Goal: Transaction & Acquisition: Purchase product/service

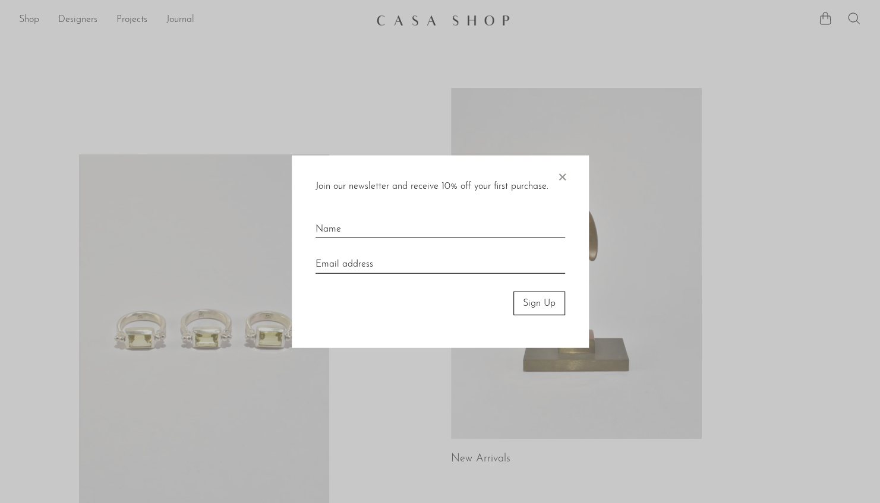
click at [560, 175] on span "×" at bounding box center [562, 174] width 12 height 38
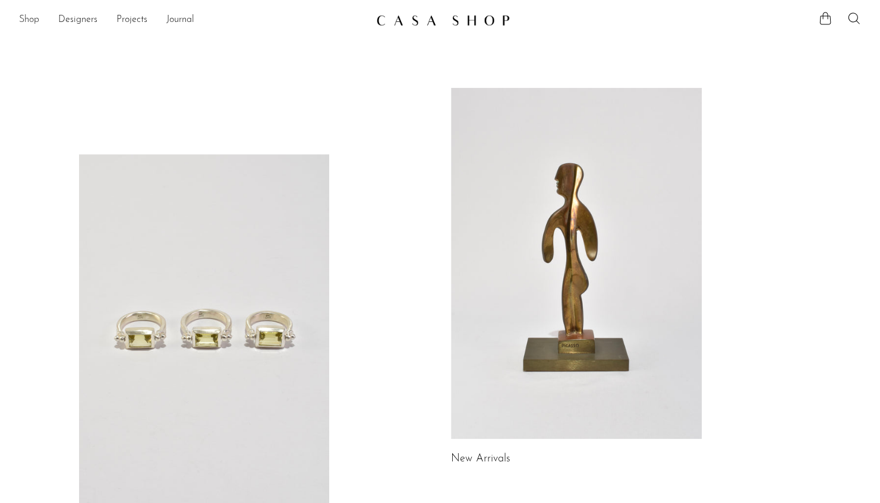
click at [31, 21] on link "Shop" at bounding box center [29, 19] width 20 height 15
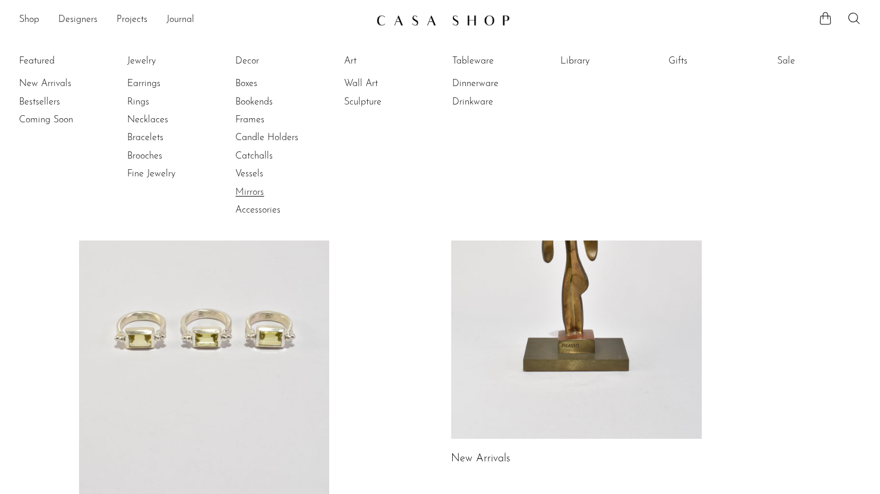
click at [250, 193] on link "Mirrors" at bounding box center [279, 192] width 89 height 13
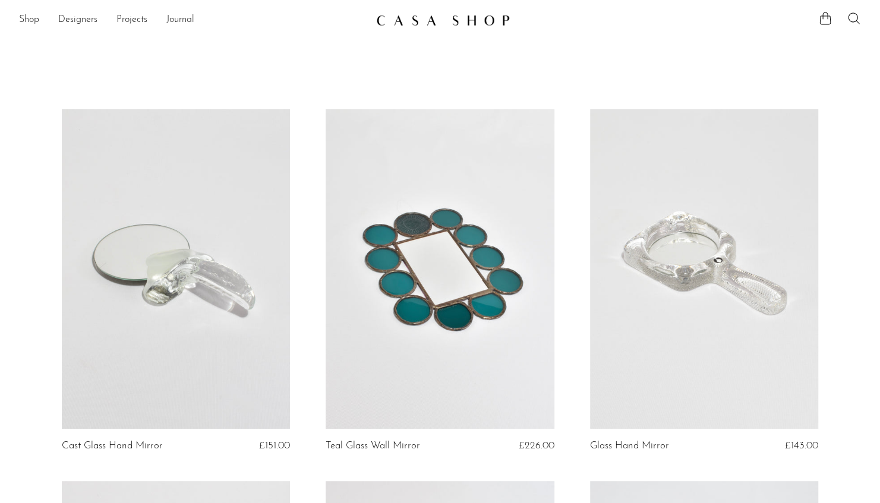
click at [458, 286] on link at bounding box center [440, 269] width 228 height 320
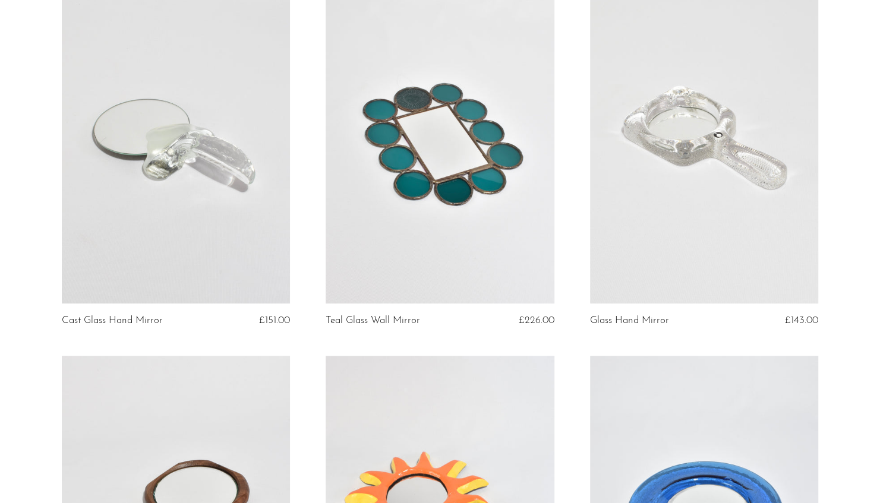
scroll to position [26, 0]
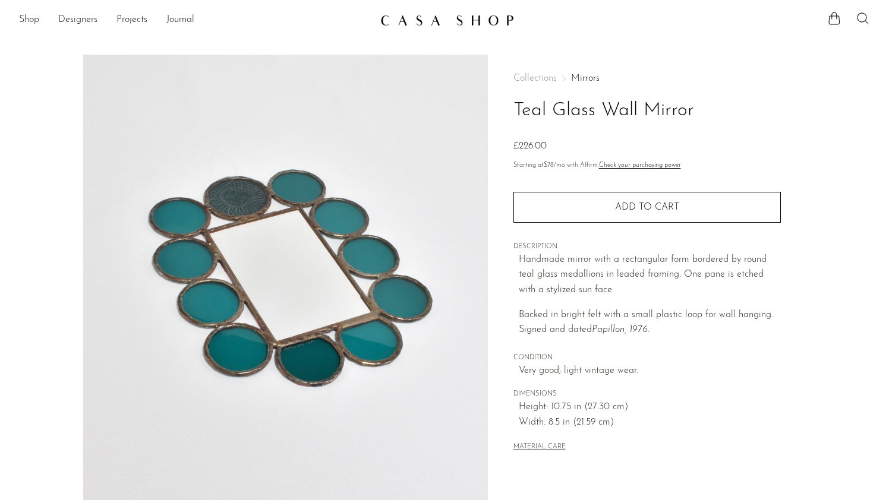
scroll to position [270, 0]
